Goal: Information Seeking & Learning: Learn about a topic

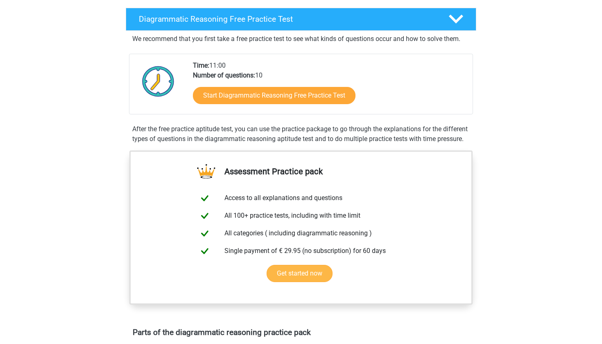
scroll to position [163, 0]
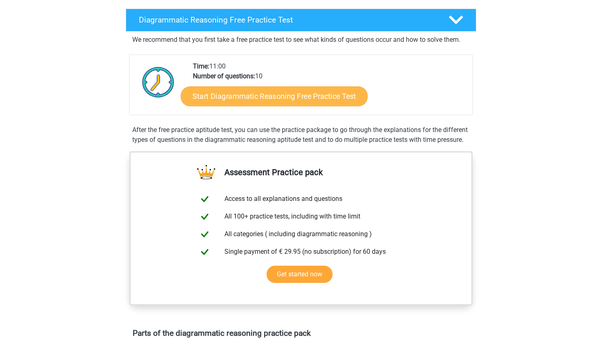
click at [274, 95] on link "Start Diagrammatic Reasoning Free Practice Test" at bounding box center [274, 96] width 187 height 20
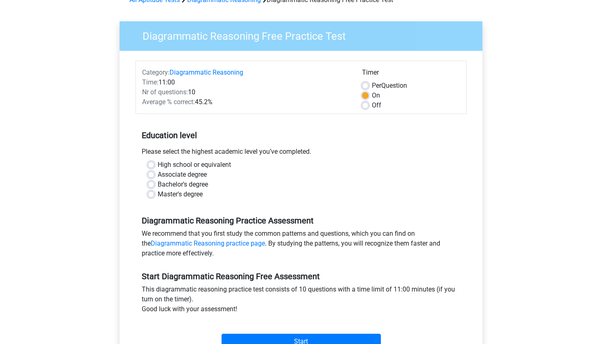
scroll to position [46, 0]
click at [158, 174] on label "Associate degree" at bounding box center [182, 174] width 49 height 10
click at [152, 174] on input "Associate degree" at bounding box center [151, 173] width 7 height 8
radio input "true"
click at [158, 183] on label "Bachelor's degree" at bounding box center [183, 184] width 50 height 10
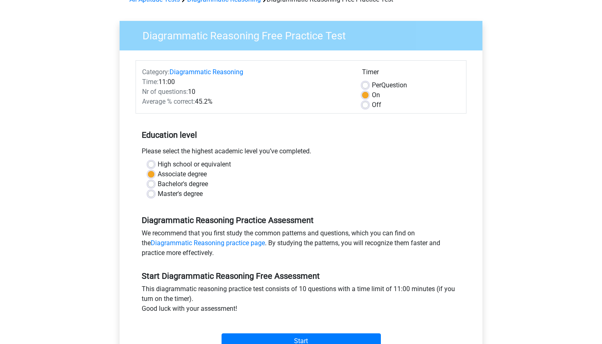
click at [151, 183] on input "Bachelor's degree" at bounding box center [151, 183] width 7 height 8
radio input "true"
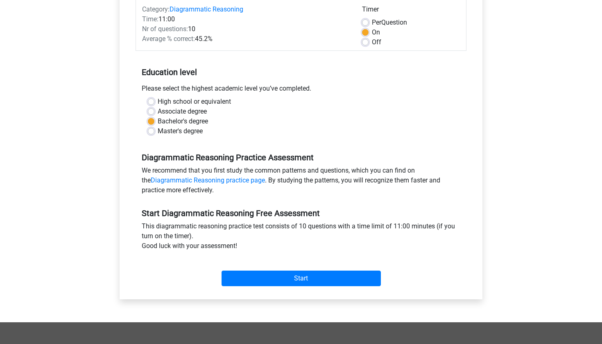
scroll to position [136, 0]
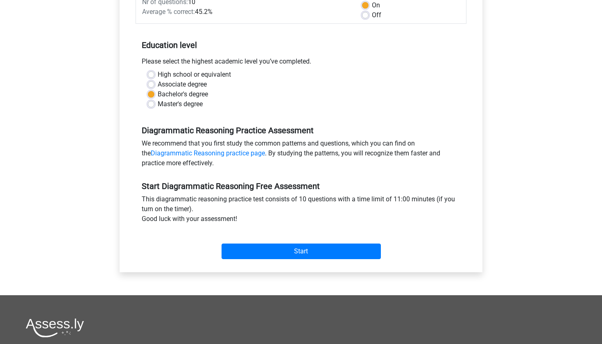
click at [158, 73] on label "High school or equivalent" at bounding box center [194, 75] width 73 height 10
click at [151, 73] on input "High school or equivalent" at bounding box center [151, 74] width 7 height 8
radio input "true"
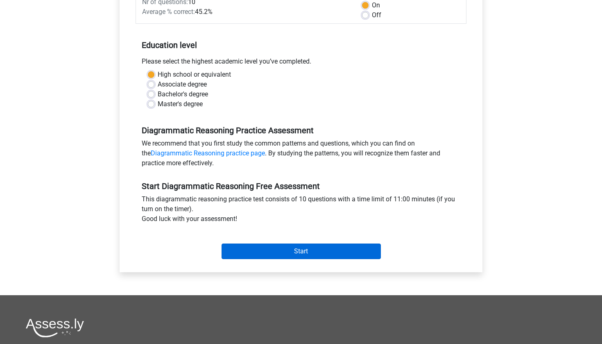
click at [255, 250] on input "Start" at bounding box center [301, 251] width 159 height 16
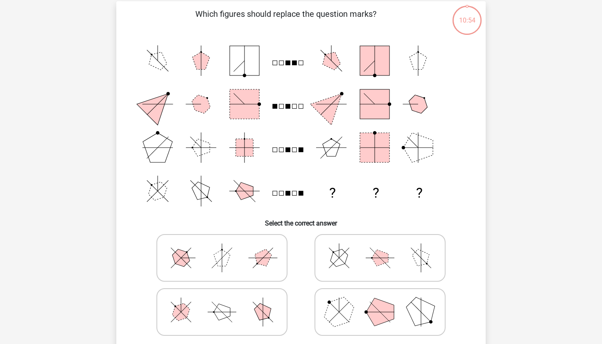
scroll to position [59, 0]
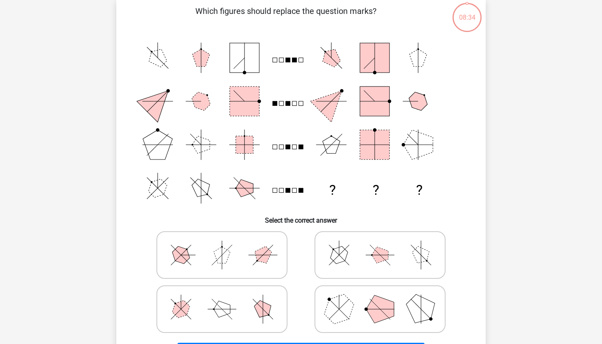
click at [343, 256] on polygon at bounding box center [339, 254] width 23 height 23
click at [380, 245] on input "radio" at bounding box center [382, 241] width 5 height 5
radio input "true"
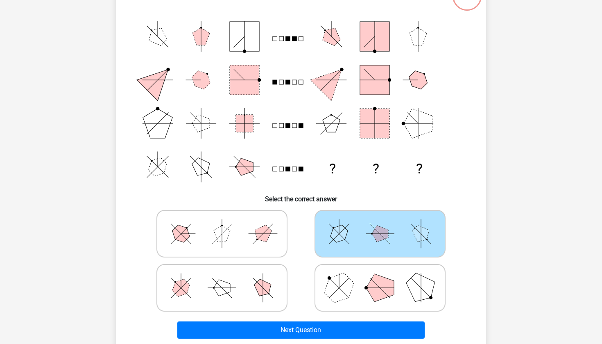
scroll to position [100, 0]
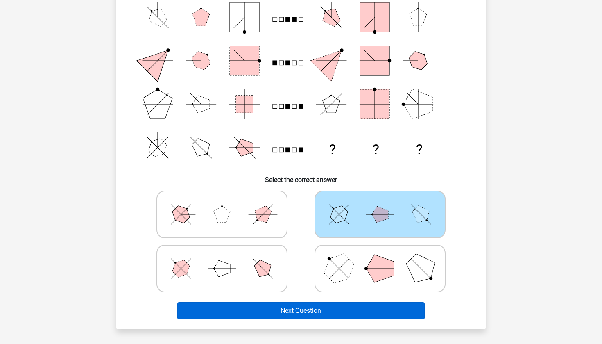
click at [318, 311] on button "Next Question" at bounding box center [301, 310] width 248 height 17
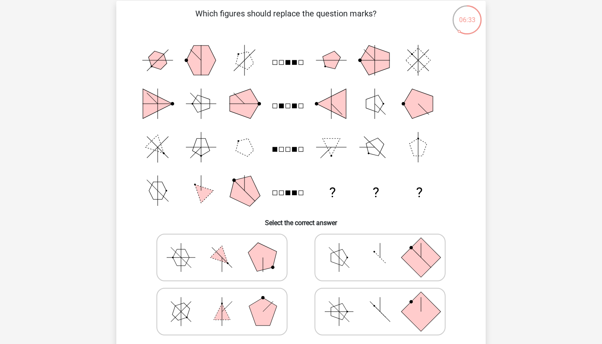
scroll to position [57, 0]
click at [245, 313] on icon at bounding box center [222, 311] width 123 height 41
click at [227, 301] on input "radio" at bounding box center [224, 298] width 5 height 5
radio input "true"
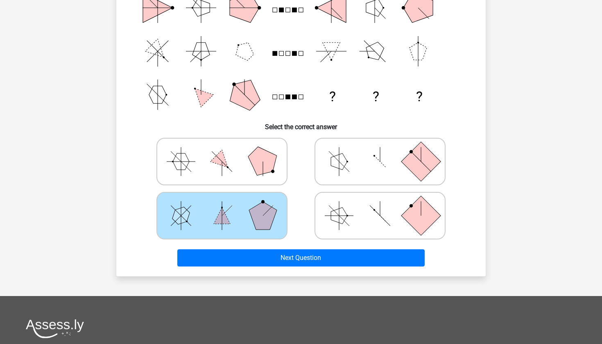
scroll to position [153, 0]
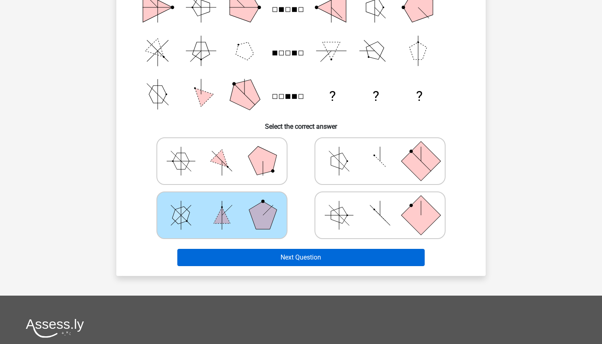
click at [296, 256] on button "Next Question" at bounding box center [301, 257] width 248 height 17
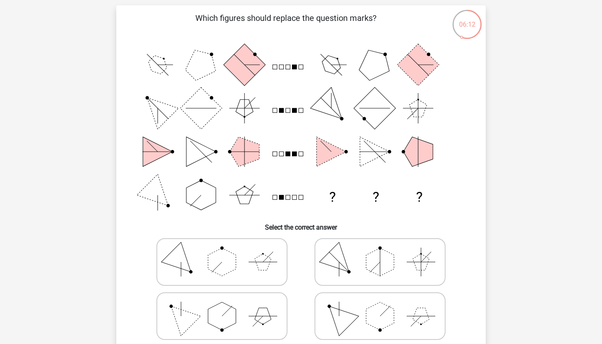
scroll to position [53, 0]
click at [359, 259] on icon at bounding box center [380, 261] width 123 height 41
click at [380, 251] on input "radio" at bounding box center [382, 247] width 5 height 5
radio input "true"
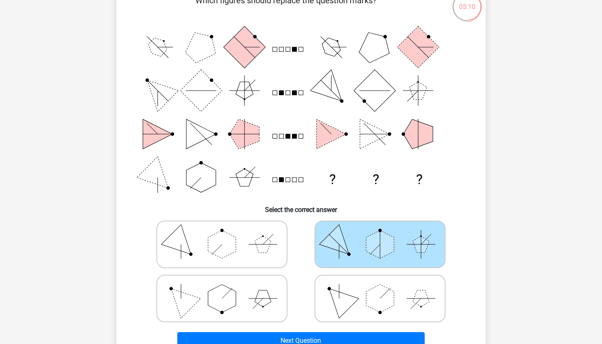
scroll to position [71, 0]
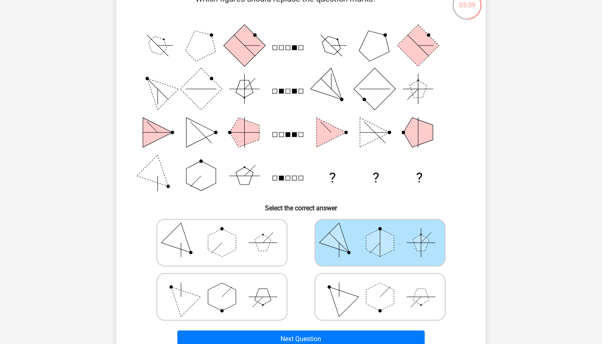
click at [370, 328] on div "Next Question" at bounding box center [300, 337] width 343 height 27
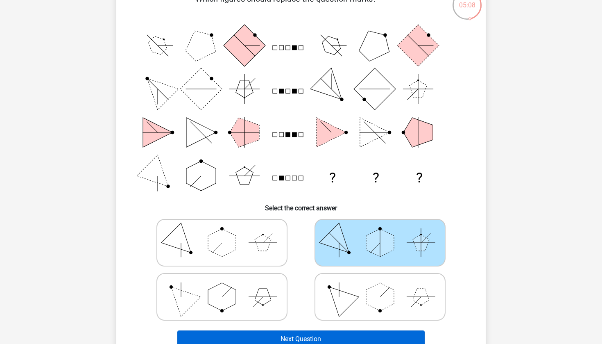
click at [360, 337] on button "Next Question" at bounding box center [301, 338] width 248 height 17
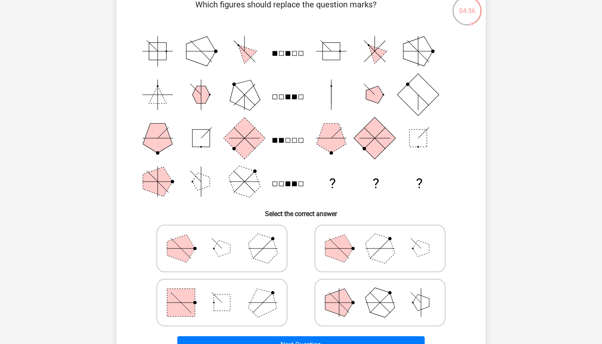
scroll to position [66, 0]
click at [214, 250] on icon at bounding box center [222, 248] width 123 height 41
click at [222, 238] on input "radio" at bounding box center [224, 235] width 5 height 5
radio input "true"
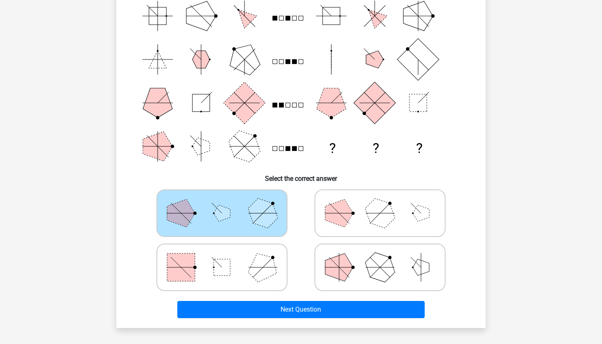
scroll to position [119, 0]
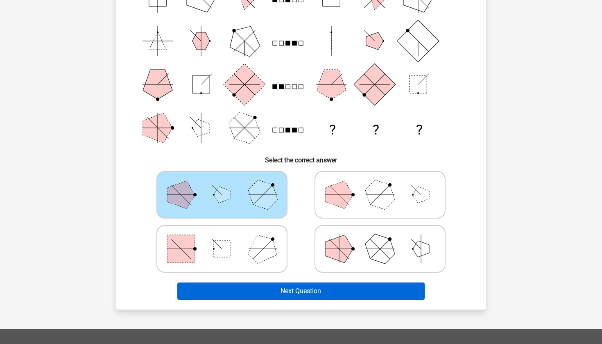
click at [258, 290] on button "Next Question" at bounding box center [301, 290] width 248 height 17
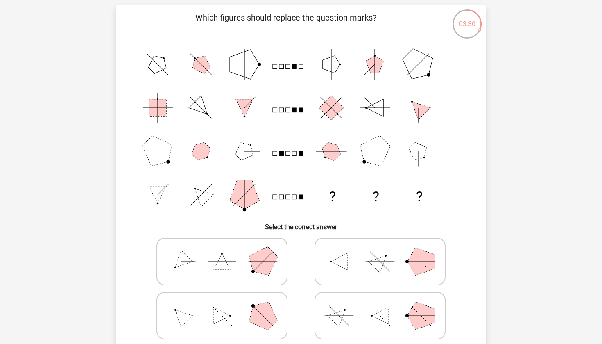
scroll to position [63, 0]
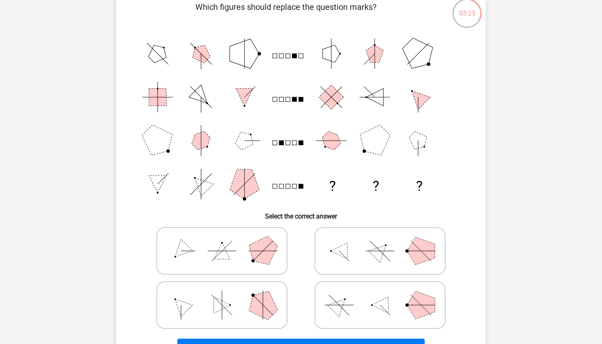
click at [341, 301] on polygon at bounding box center [339, 304] width 23 height 23
click at [380, 295] on input "radio" at bounding box center [382, 291] width 5 height 5
radio input "true"
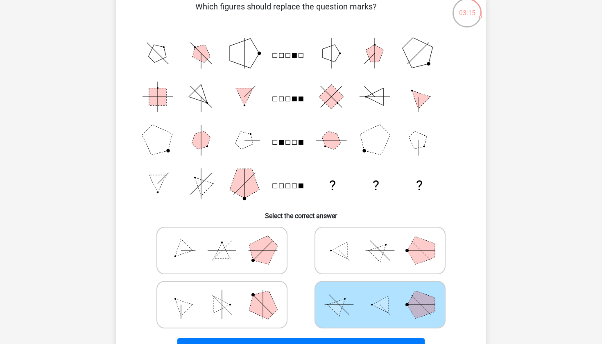
scroll to position [68, 0]
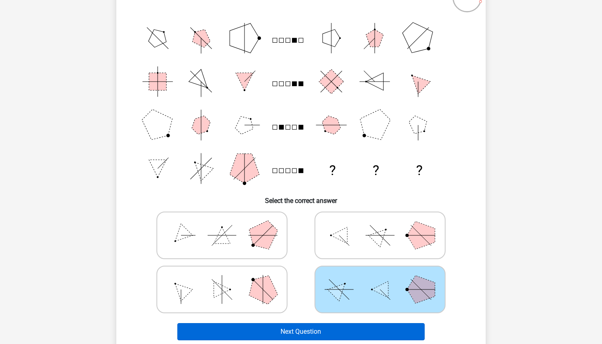
click at [345, 332] on button "Next Question" at bounding box center [301, 331] width 248 height 17
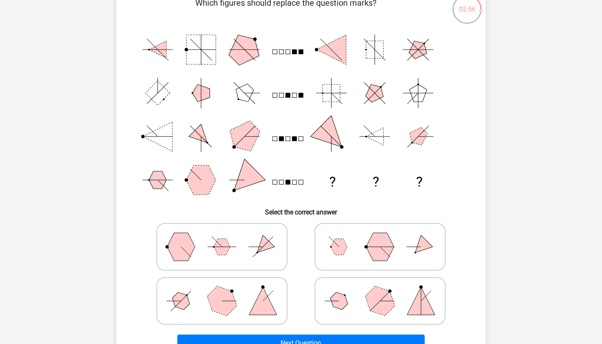
scroll to position [66, 0]
click at [213, 254] on icon at bounding box center [222, 247] width 123 height 41
click at [222, 237] on input "radio" at bounding box center [224, 234] width 5 height 5
radio input "true"
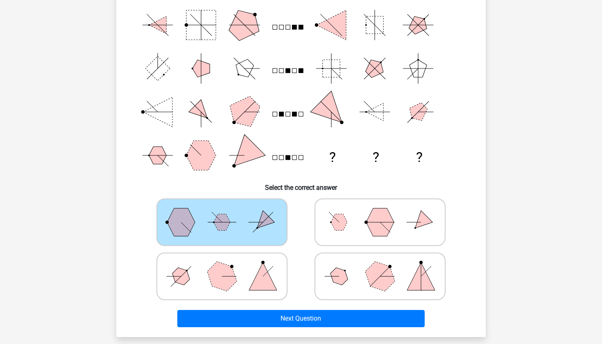
scroll to position [97, 0]
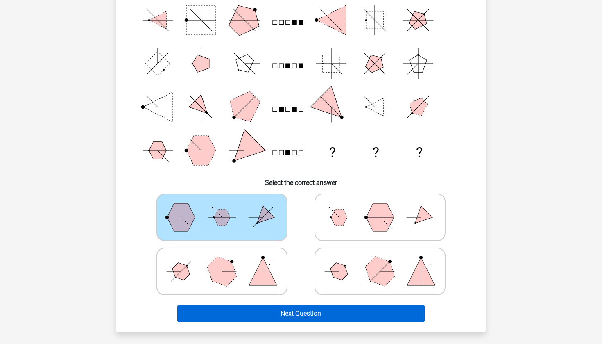
click at [268, 311] on button "Next Question" at bounding box center [301, 313] width 248 height 17
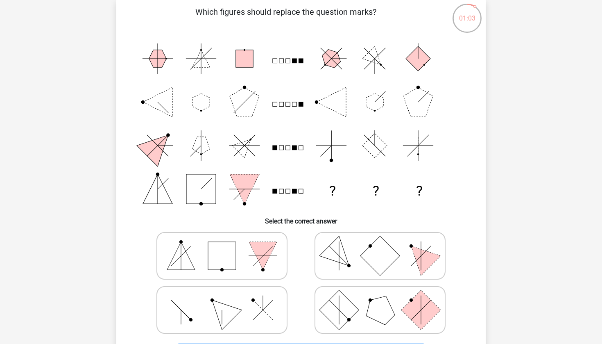
scroll to position [58, 0]
click at [325, 255] on polygon at bounding box center [339, 255] width 39 height 39
click at [380, 245] on input "radio" at bounding box center [382, 242] width 5 height 5
radio input "true"
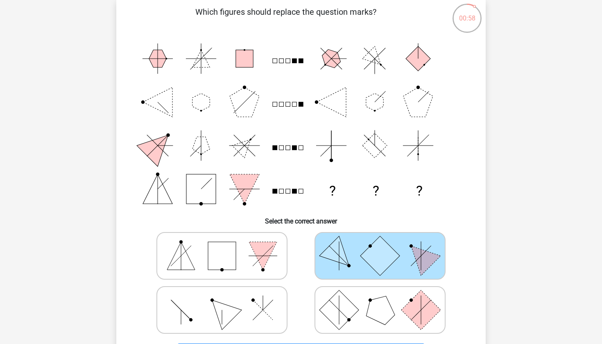
click at [265, 261] on polygon at bounding box center [263, 256] width 28 height 28
click at [227, 245] on input "radio" at bounding box center [224, 242] width 5 height 5
radio input "true"
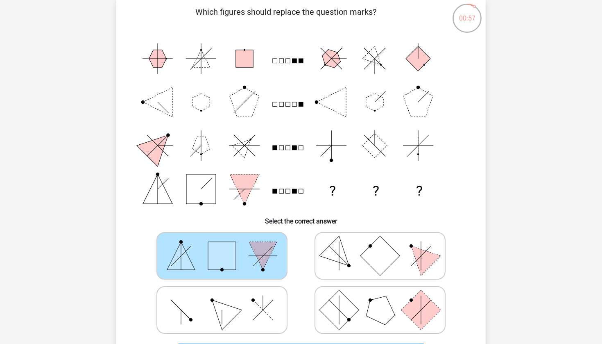
click at [370, 260] on rect at bounding box center [380, 255] width 39 height 39
click at [380, 245] on input "radio" at bounding box center [382, 242] width 5 height 5
radio input "true"
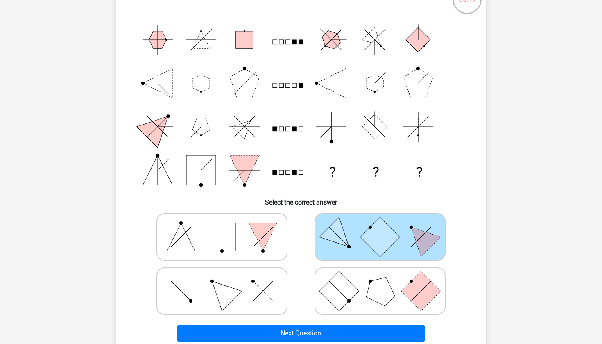
scroll to position [79, 0]
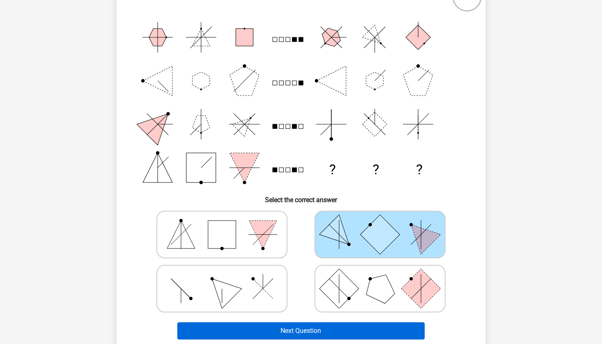
click at [327, 330] on button "Next Question" at bounding box center [301, 330] width 248 height 17
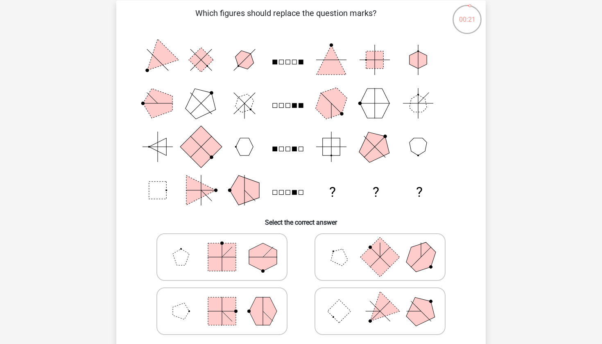
scroll to position [57, 0]
click at [243, 268] on icon at bounding box center [222, 256] width 123 height 41
click at [227, 246] on input "radio" at bounding box center [224, 243] width 5 height 5
radio input "true"
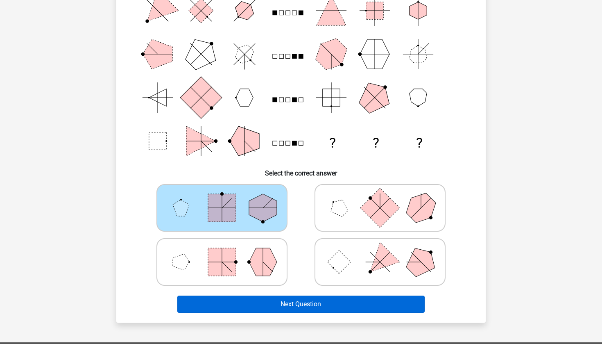
click at [264, 302] on button "Next Question" at bounding box center [301, 303] width 248 height 17
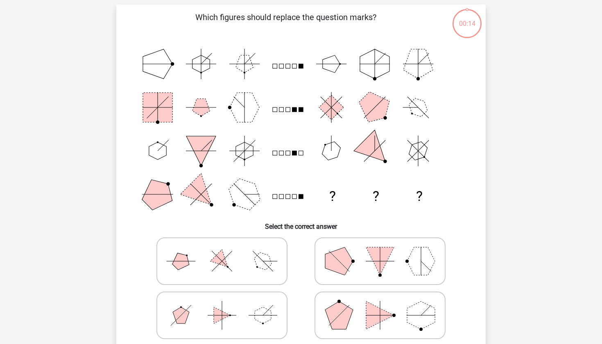
scroll to position [60, 0]
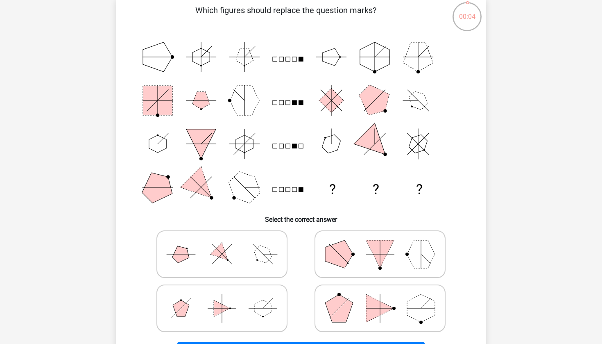
click at [372, 262] on icon at bounding box center [380, 254] width 123 height 41
click at [380, 244] on input "radio" at bounding box center [382, 240] width 5 height 5
radio input "true"
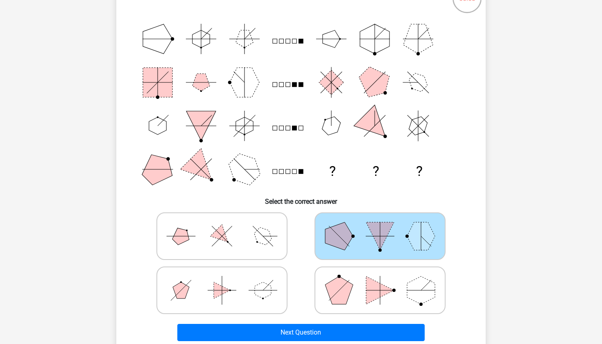
scroll to position [83, 0]
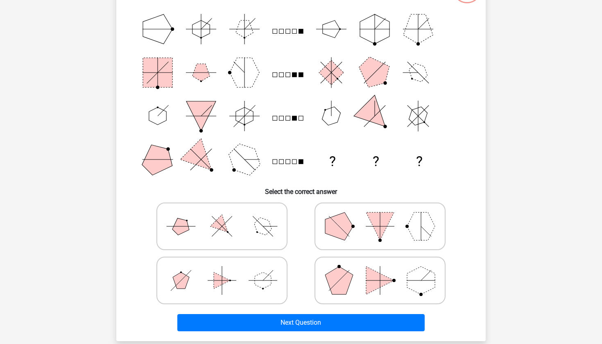
scroll to position [92, 0]
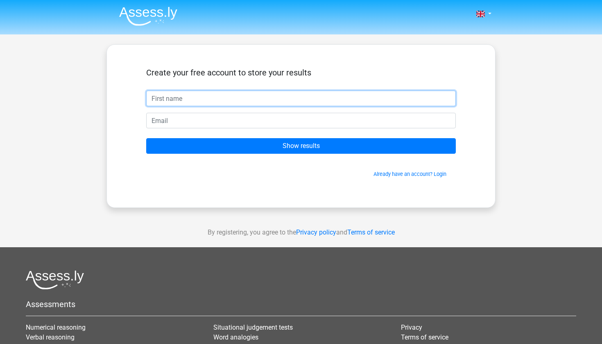
click at [277, 96] on input "text" at bounding box center [301, 99] width 310 height 16
type input "kua"
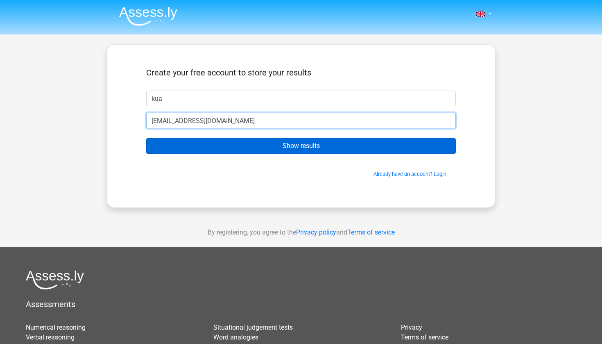
type input "[EMAIL_ADDRESS][DOMAIN_NAME]"
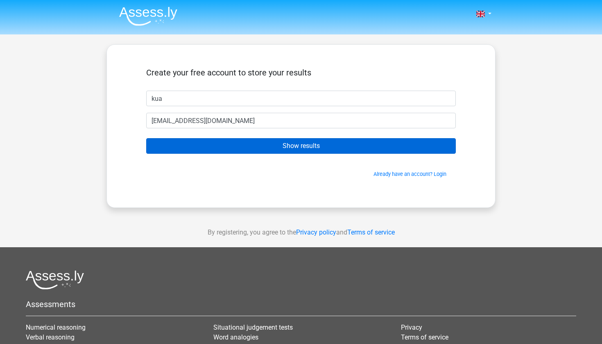
click at [293, 142] on input "Show results" at bounding box center [301, 146] width 310 height 16
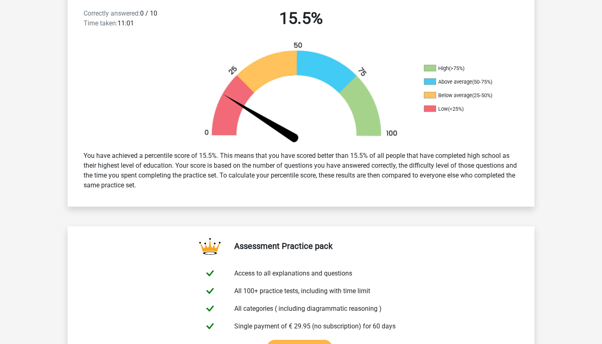
scroll to position [214, 0]
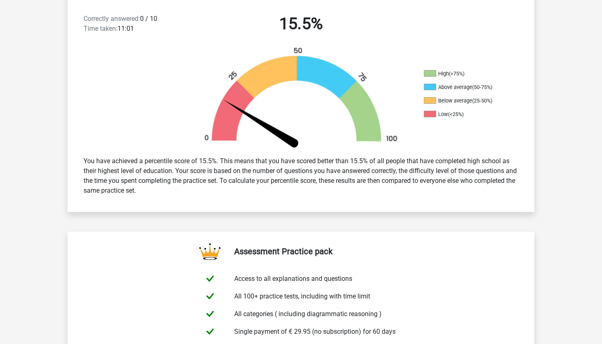
drag, startPoint x: 257, startPoint y: 157, endPoint x: 285, endPoint y: 205, distance: 55.4
click at [285, 205] on div "Correctly answered: 0 / 10 Time taken: 11:01 15.5% High (>75%) Above average (5…" at bounding box center [301, 103] width 455 height 218
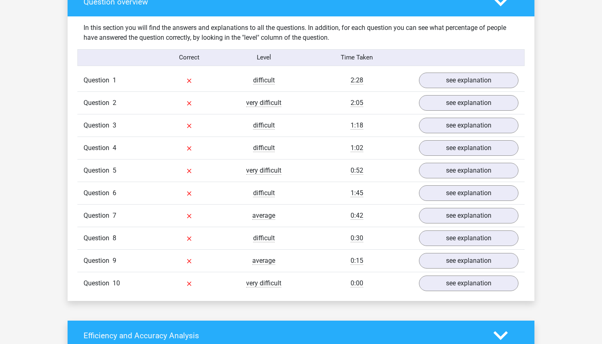
scroll to position [618, 0]
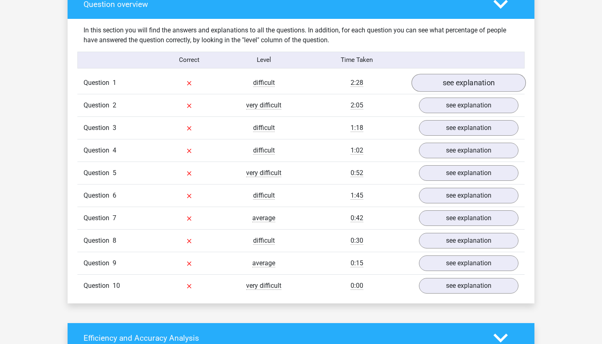
click at [445, 81] on link "see explanation" at bounding box center [469, 83] width 114 height 18
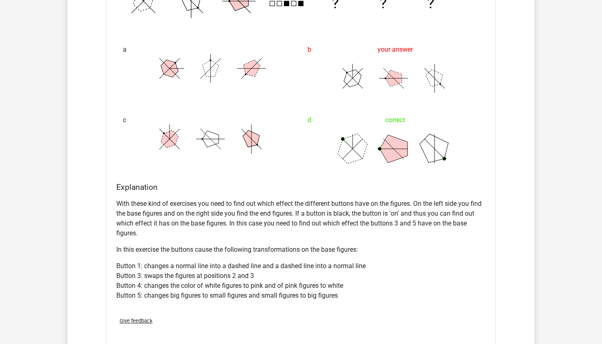
scroll to position [903, 0]
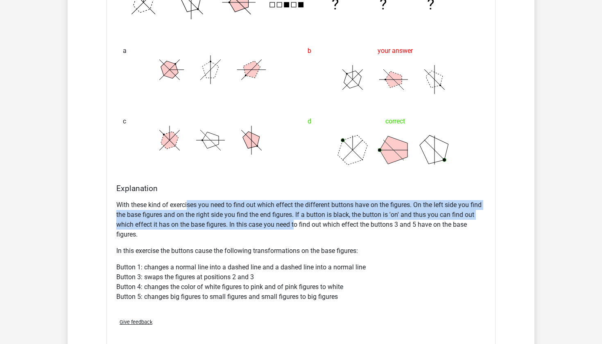
drag, startPoint x: 188, startPoint y: 207, endPoint x: 295, endPoint y: 224, distance: 108.2
click at [295, 224] on p "With these kind of exercises you need to find out which effect the different bu…" at bounding box center [301, 219] width 370 height 39
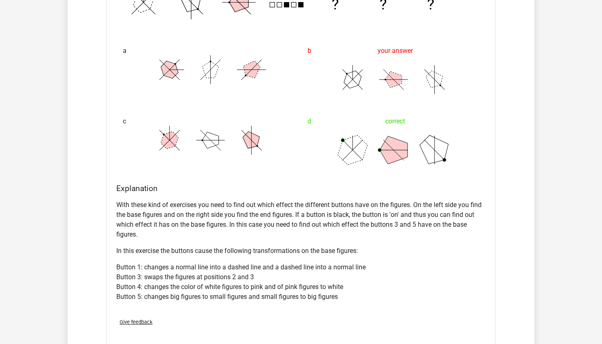
click at [318, 165] on div "d correct" at bounding box center [393, 142] width 185 height 70
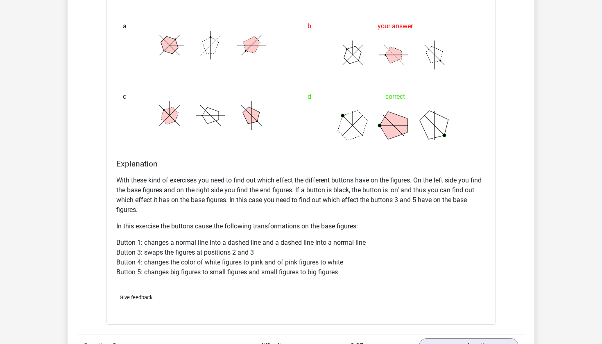
scroll to position [974, 0]
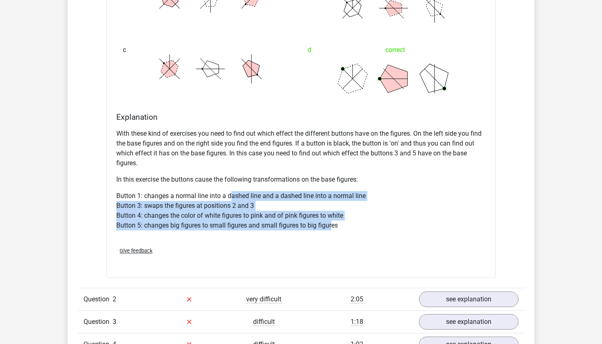
drag, startPoint x: 231, startPoint y: 198, endPoint x: 331, endPoint y: 229, distance: 104.5
click at [332, 229] on p "Button 1: changes a normal line into a dashed line and a dashed line into a nor…" at bounding box center [301, 210] width 370 height 39
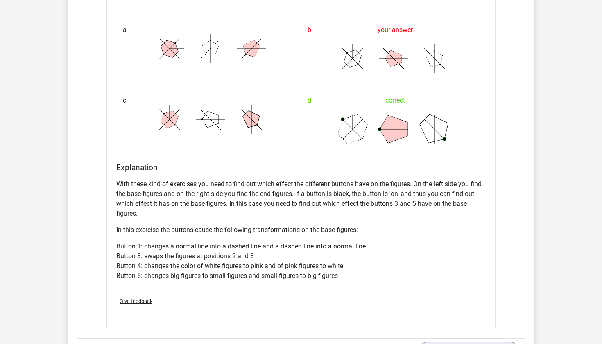
click at [324, 222] on div "With these kind of exercises you need to find out which effect the different bu…" at bounding box center [301, 233] width 370 height 115
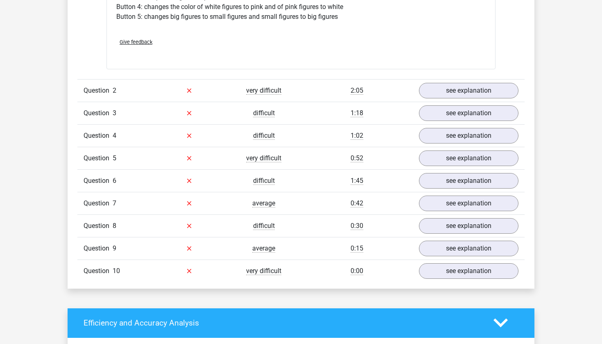
scroll to position [1182, 0]
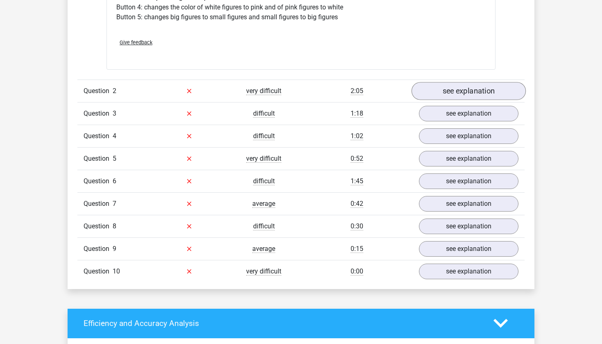
click at [447, 95] on link "see explanation" at bounding box center [469, 91] width 114 height 18
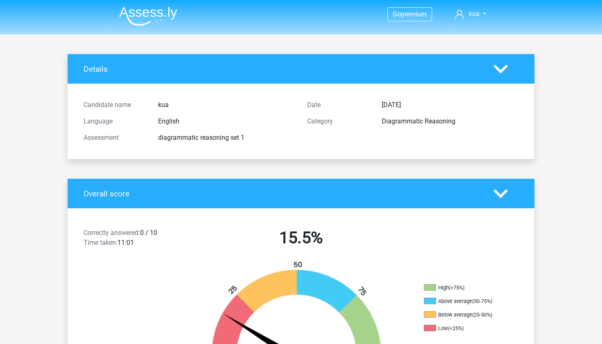
scroll to position [0, 0]
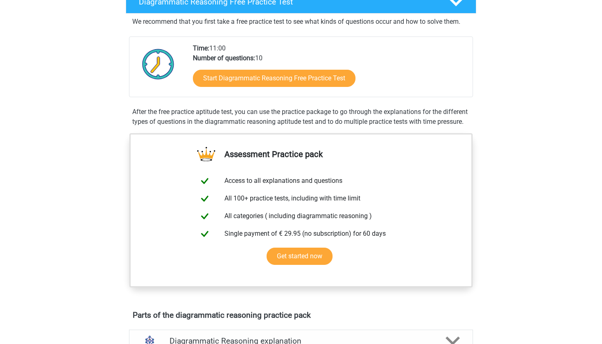
scroll to position [186, 0]
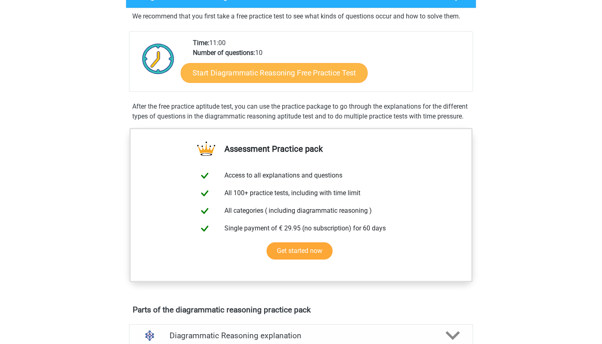
click at [297, 76] on link "Start Diagrammatic Reasoning Free Practice Test" at bounding box center [274, 73] width 187 height 20
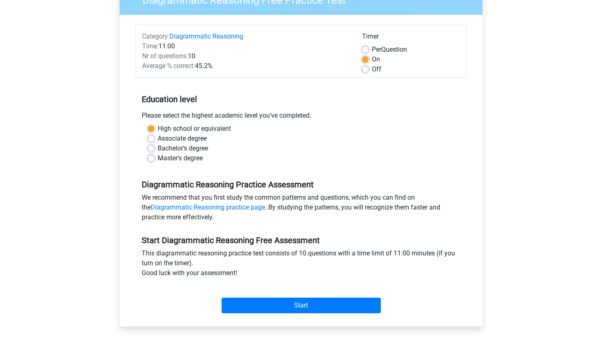
scroll to position [84, 0]
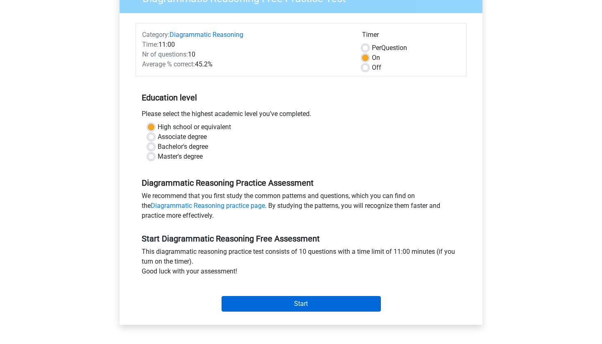
click at [285, 303] on input "Start" at bounding box center [301, 304] width 159 height 16
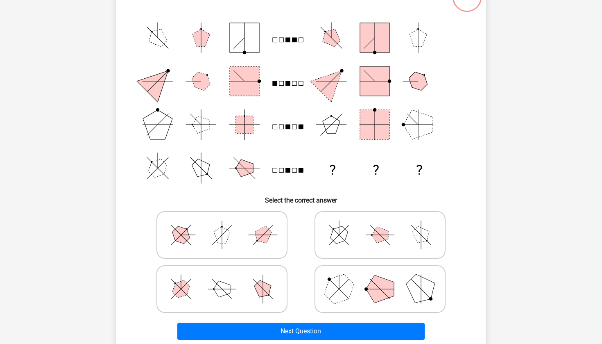
scroll to position [79, 0]
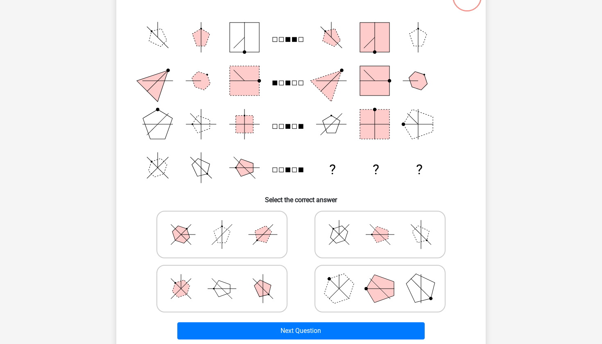
click at [338, 126] on polygon at bounding box center [331, 124] width 17 height 17
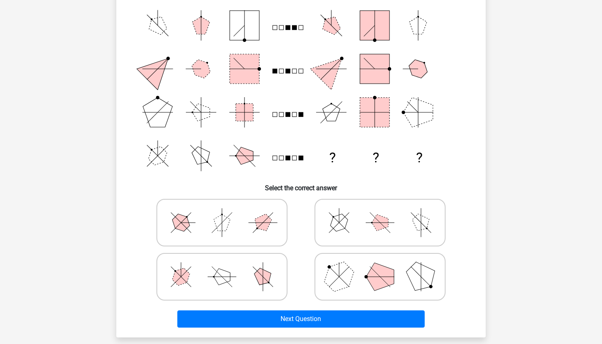
scroll to position [97, 0]
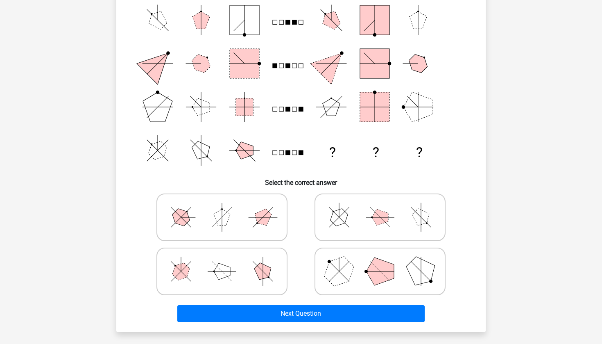
click at [351, 277] on icon at bounding box center [380, 271] width 123 height 41
click at [380, 261] on input "radio" at bounding box center [382, 258] width 5 height 5
radio input "true"
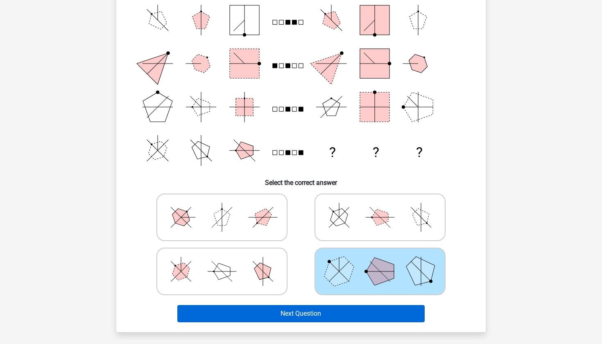
click at [331, 312] on button "Next Question" at bounding box center [301, 313] width 248 height 17
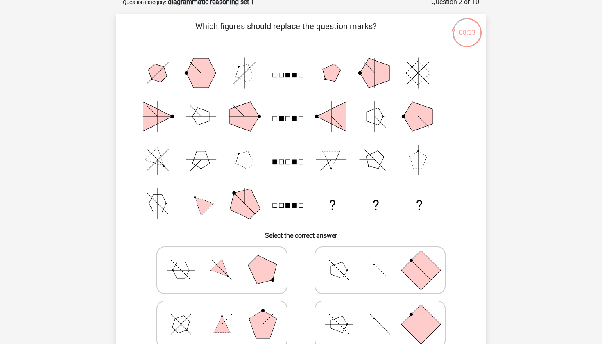
scroll to position [45, 0]
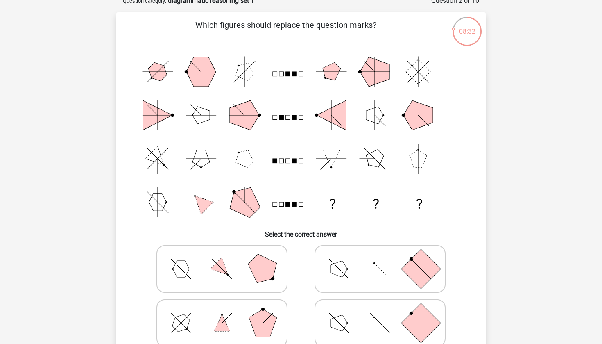
click at [388, 266] on icon at bounding box center [380, 268] width 123 height 41
click at [386, 259] on input "radio" at bounding box center [382, 255] width 5 height 5
radio input "true"
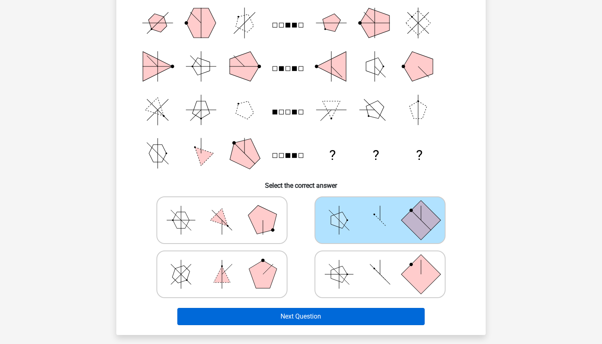
click at [345, 316] on button "Next Question" at bounding box center [301, 316] width 248 height 17
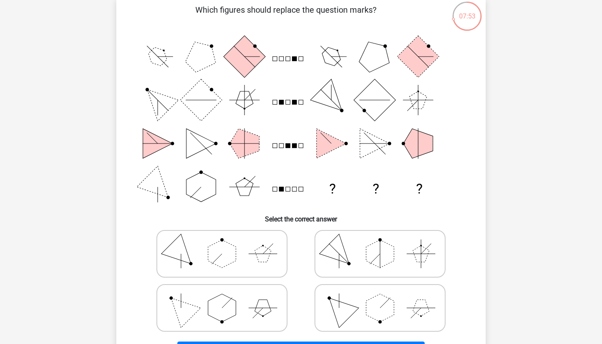
scroll to position [62, 0]
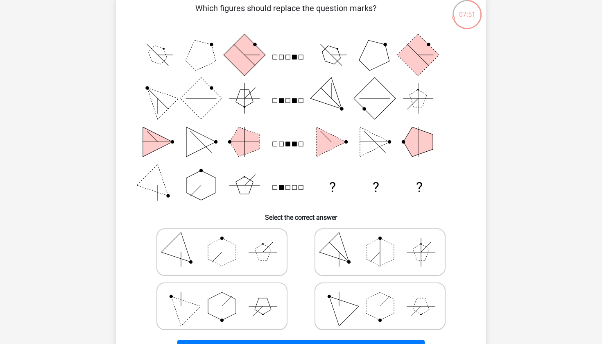
click at [180, 303] on polygon at bounding box center [180, 305] width 39 height 39
click at [222, 296] on input "radio" at bounding box center [224, 292] width 5 height 5
radio input "true"
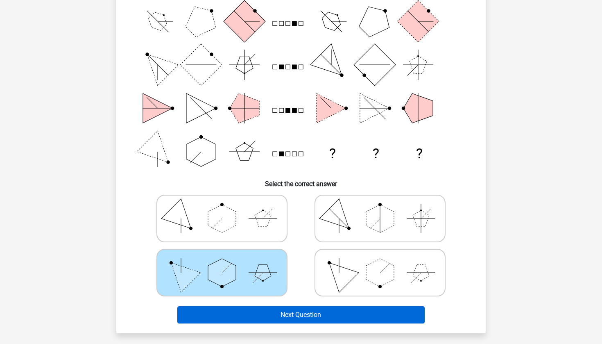
click at [282, 311] on button "Next Question" at bounding box center [301, 314] width 248 height 17
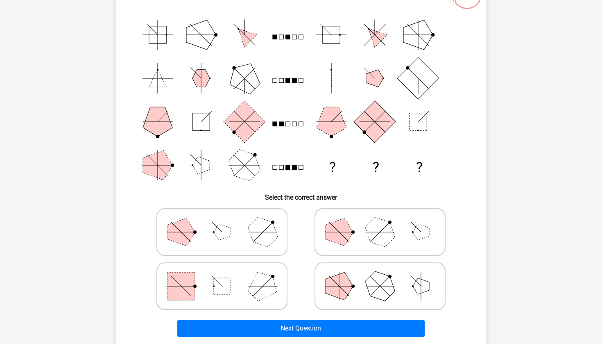
scroll to position [82, 0]
click at [232, 282] on icon at bounding box center [222, 286] width 123 height 41
click at [227, 276] on input "radio" at bounding box center [224, 272] width 5 height 5
radio input "true"
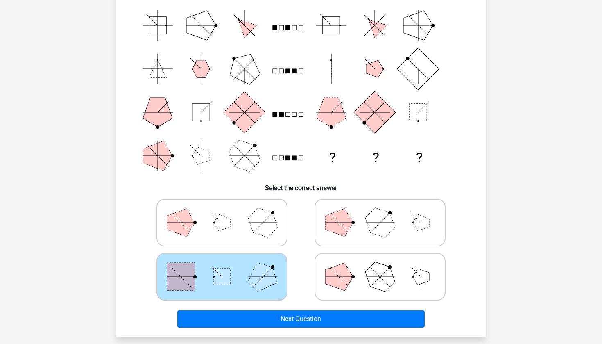
scroll to position [95, 0]
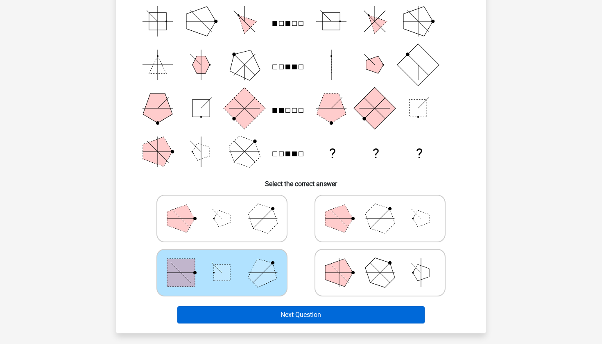
click at [278, 315] on button "Next Question" at bounding box center [301, 314] width 248 height 17
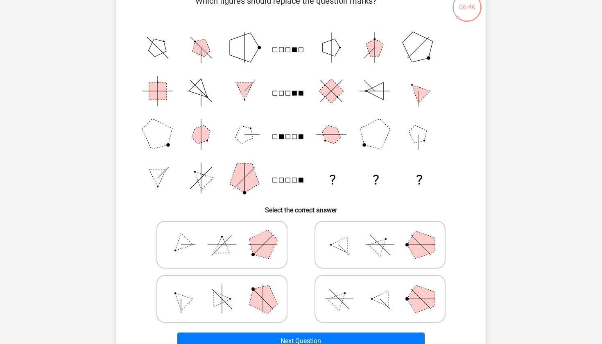
scroll to position [68, 0]
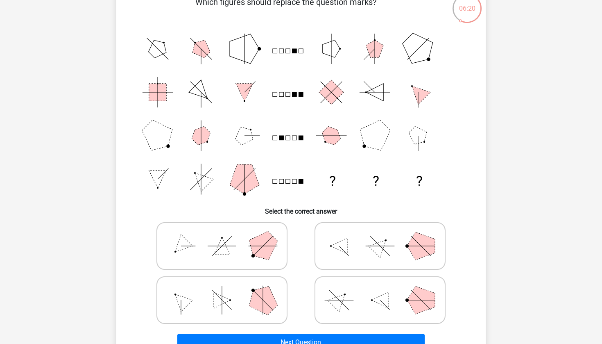
click at [358, 254] on icon at bounding box center [380, 245] width 123 height 41
click at [380, 236] on input "radio" at bounding box center [382, 232] width 5 height 5
radio input "true"
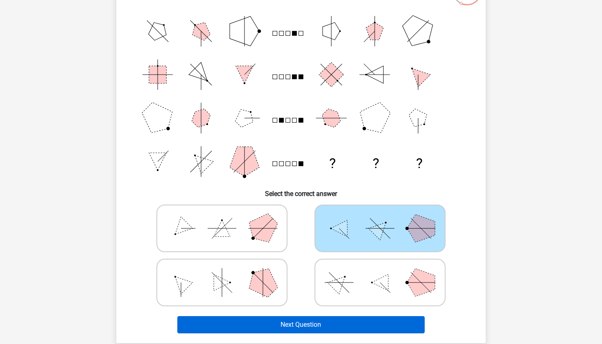
click at [358, 323] on button "Next Question" at bounding box center [301, 324] width 248 height 17
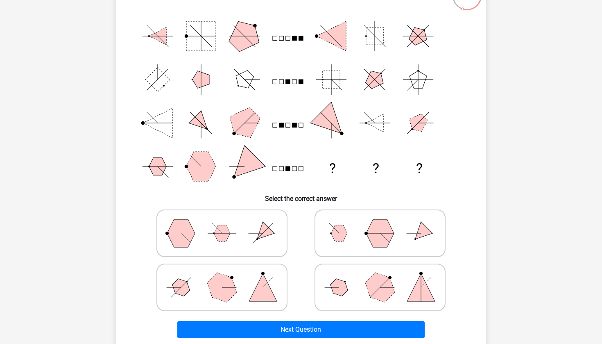
scroll to position [79, 0]
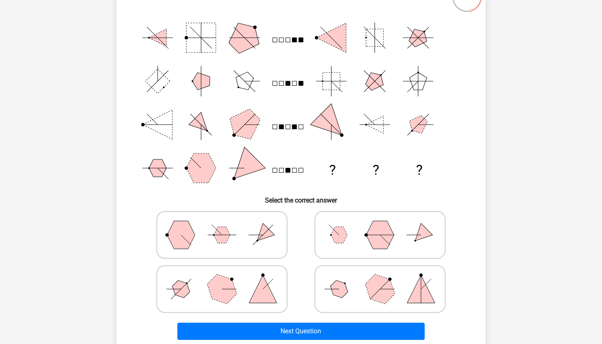
click at [252, 297] on polygon at bounding box center [263, 289] width 28 height 28
click at [227, 279] on input "radio" at bounding box center [224, 275] width 5 height 5
radio input "true"
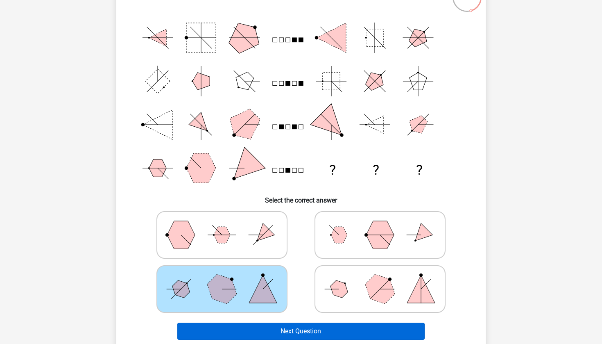
click at [270, 327] on button "Next Question" at bounding box center [301, 330] width 248 height 17
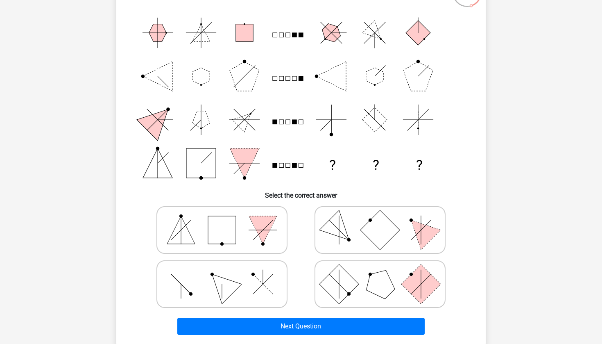
scroll to position [85, 0]
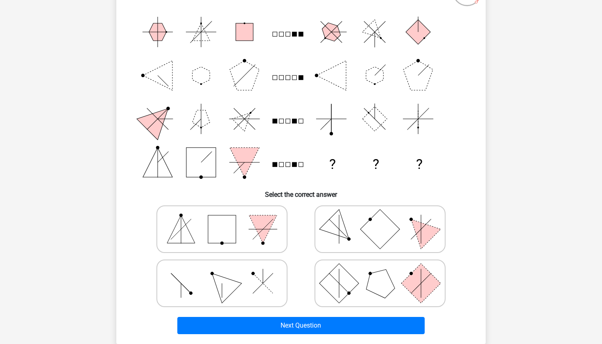
click at [209, 281] on icon at bounding box center [222, 283] width 123 height 41
click at [222, 273] on input "radio" at bounding box center [224, 270] width 5 height 5
radio input "true"
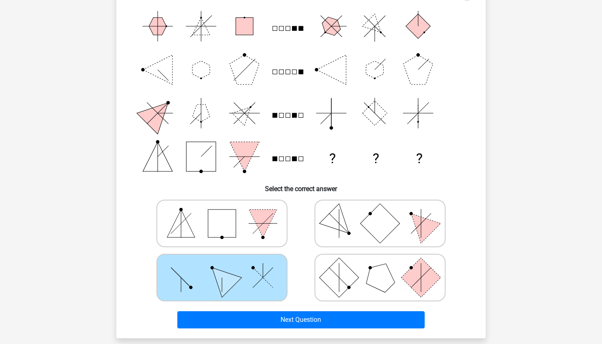
scroll to position [97, 0]
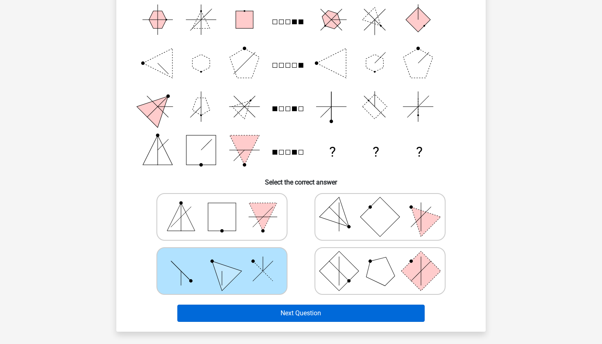
click at [263, 311] on button "Next Question" at bounding box center [301, 312] width 248 height 17
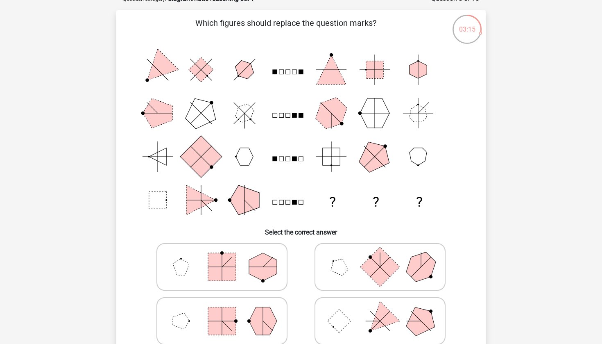
scroll to position [76, 0]
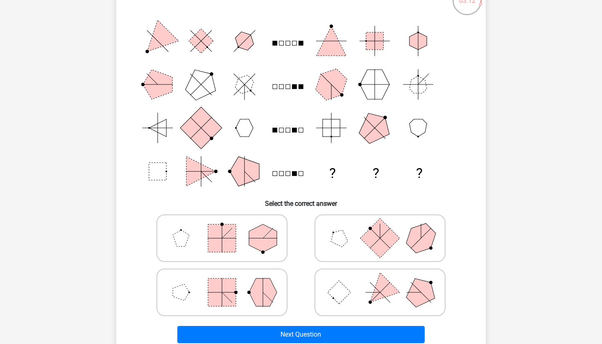
click at [254, 290] on polygon at bounding box center [263, 292] width 28 height 28
click at [227, 282] on input "radio" at bounding box center [224, 279] width 5 height 5
radio input "true"
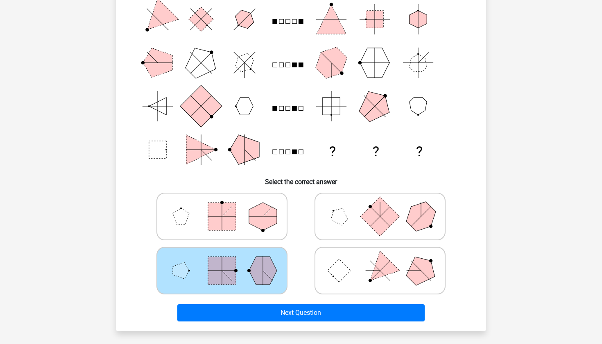
scroll to position [98, 0]
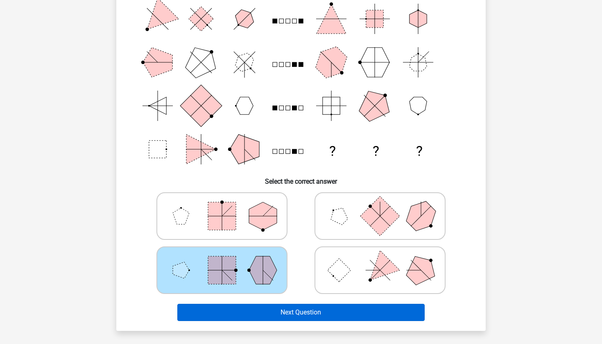
click at [286, 307] on button "Next Question" at bounding box center [301, 312] width 248 height 17
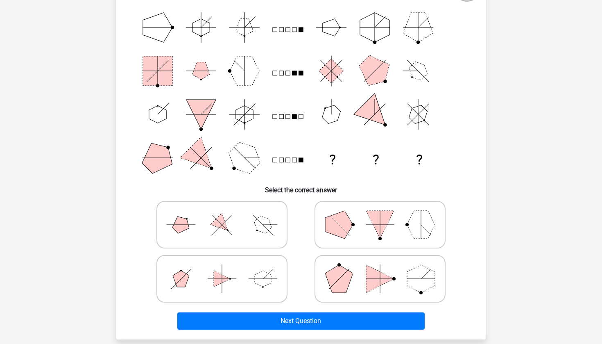
scroll to position [90, 0]
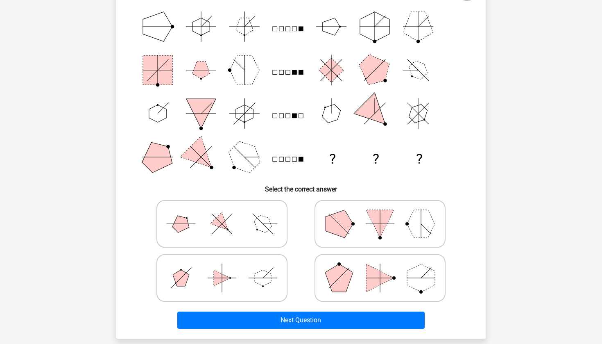
click at [250, 221] on icon at bounding box center [222, 223] width 123 height 41
click at [227, 213] on input "radio" at bounding box center [224, 210] width 5 height 5
radio input "true"
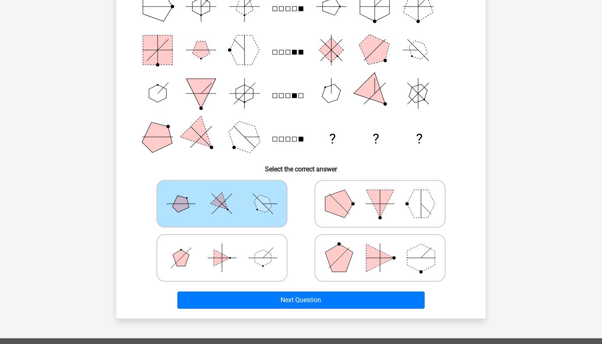
scroll to position [115, 0]
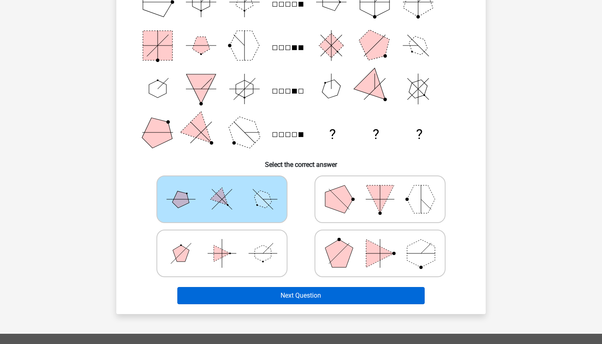
click at [295, 296] on button "Next Question" at bounding box center [301, 295] width 248 height 17
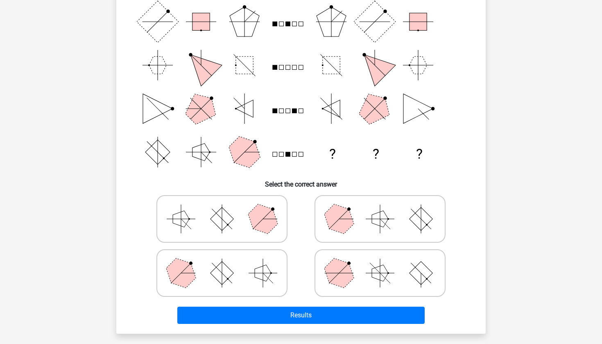
scroll to position [95, 0]
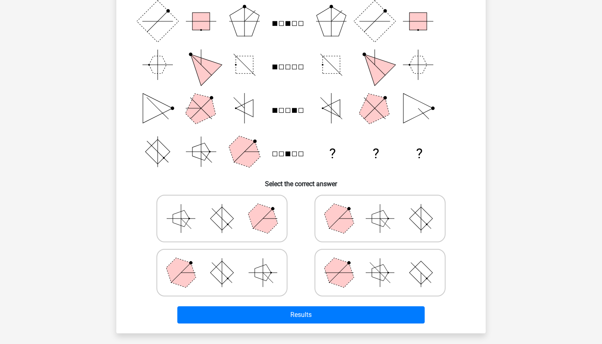
click at [240, 230] on icon at bounding box center [222, 218] width 123 height 41
click at [227, 208] on input "radio" at bounding box center [224, 205] width 5 height 5
radio input "true"
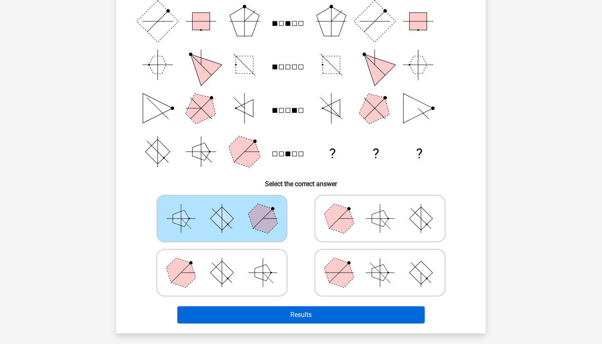
click at [310, 315] on button "Results" at bounding box center [301, 314] width 248 height 17
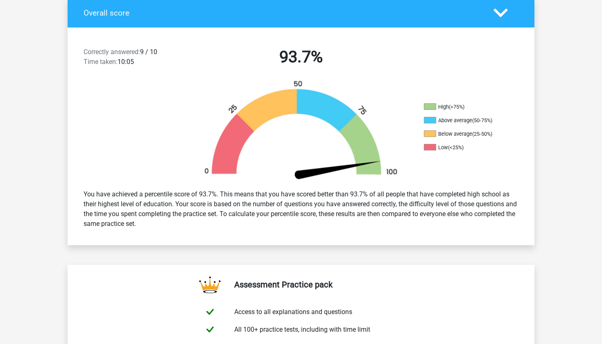
scroll to position [180, 0]
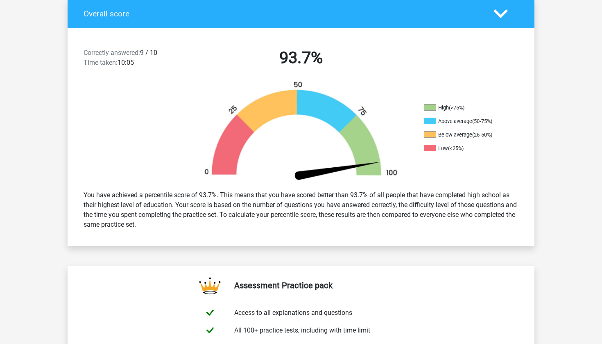
drag, startPoint x: 234, startPoint y: 195, endPoint x: 283, endPoint y: 228, distance: 59.7
click at [284, 229] on div "You have achieved a percentile score of 93.7%. This means that you have scored …" at bounding box center [300, 210] width 447 height 46
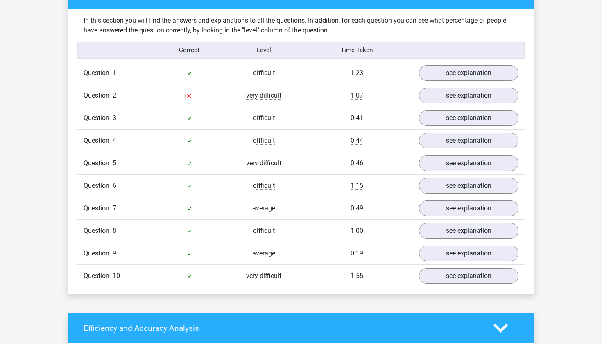
scroll to position [631, 0]
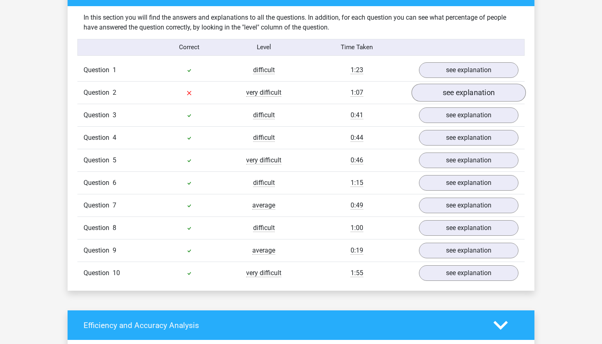
click at [460, 99] on link "see explanation" at bounding box center [469, 93] width 114 height 18
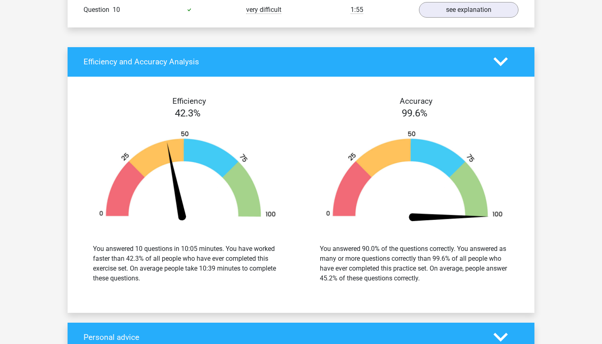
scroll to position [1444, 0]
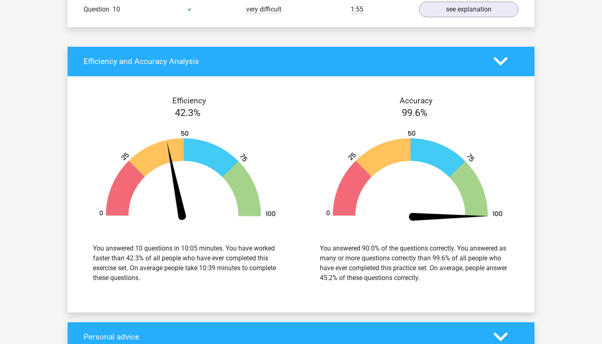
click at [210, 295] on div "Efficiency 42.3% You answered 10 questions in 10:05 minutes. You have worked fa…" at bounding box center [301, 194] width 467 height 216
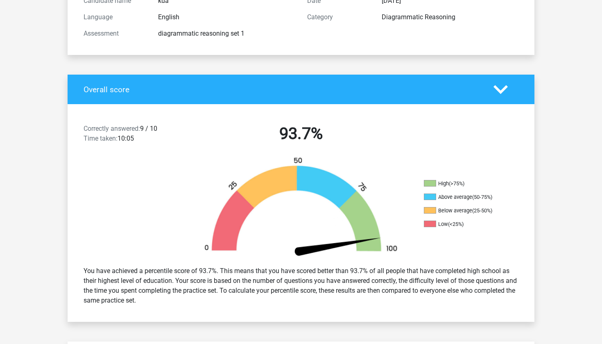
scroll to position [77, 0]
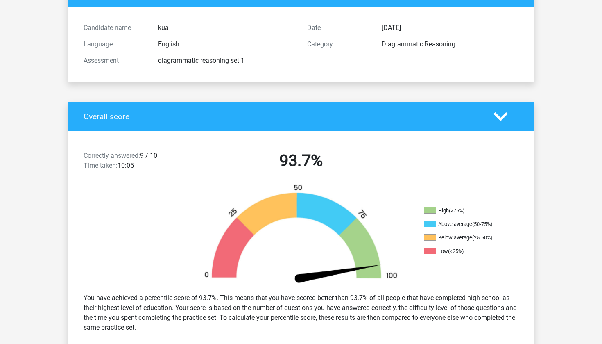
click at [499, 113] on icon at bounding box center [501, 116] width 14 height 14
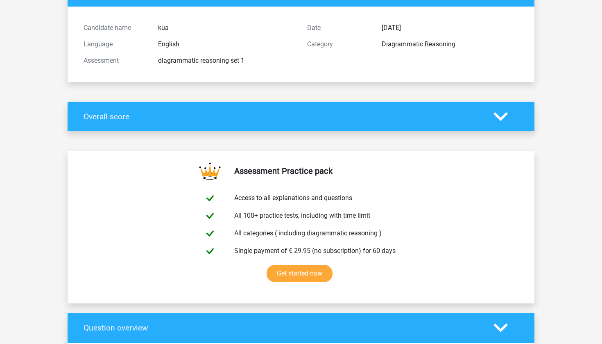
click at [506, 109] on div "Overall score" at bounding box center [301, 117] width 467 height 30
click at [499, 119] on icon at bounding box center [501, 116] width 14 height 14
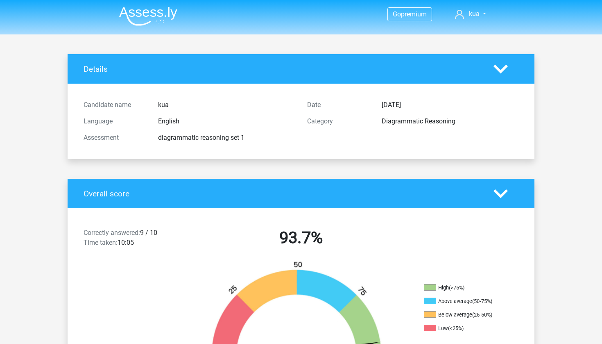
scroll to position [0, 0]
